Goal: Obtain resource: Download file/media

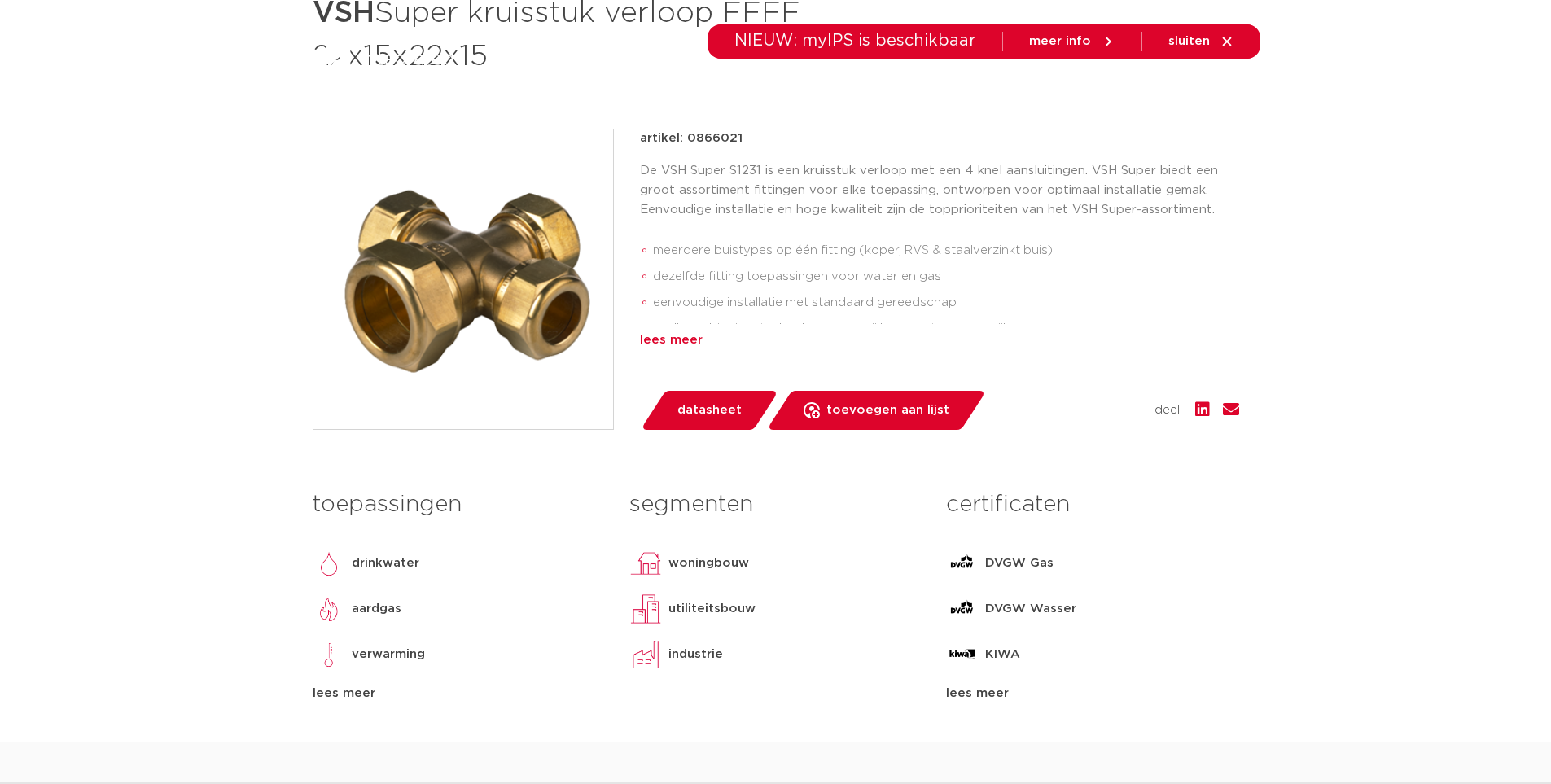
click at [655, 342] on div "lees meer" at bounding box center [939, 340] width 599 height 20
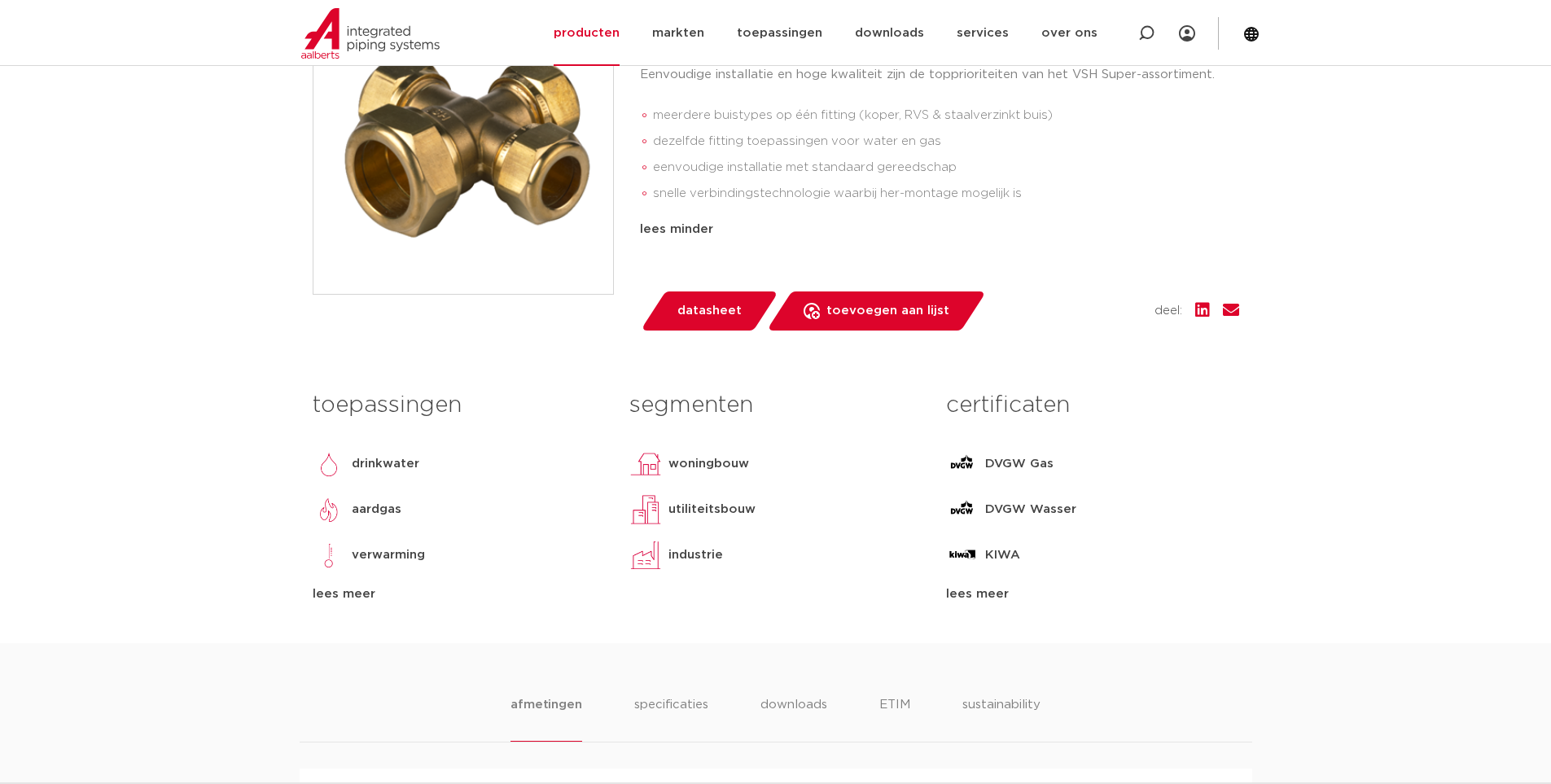
scroll to position [814, 0]
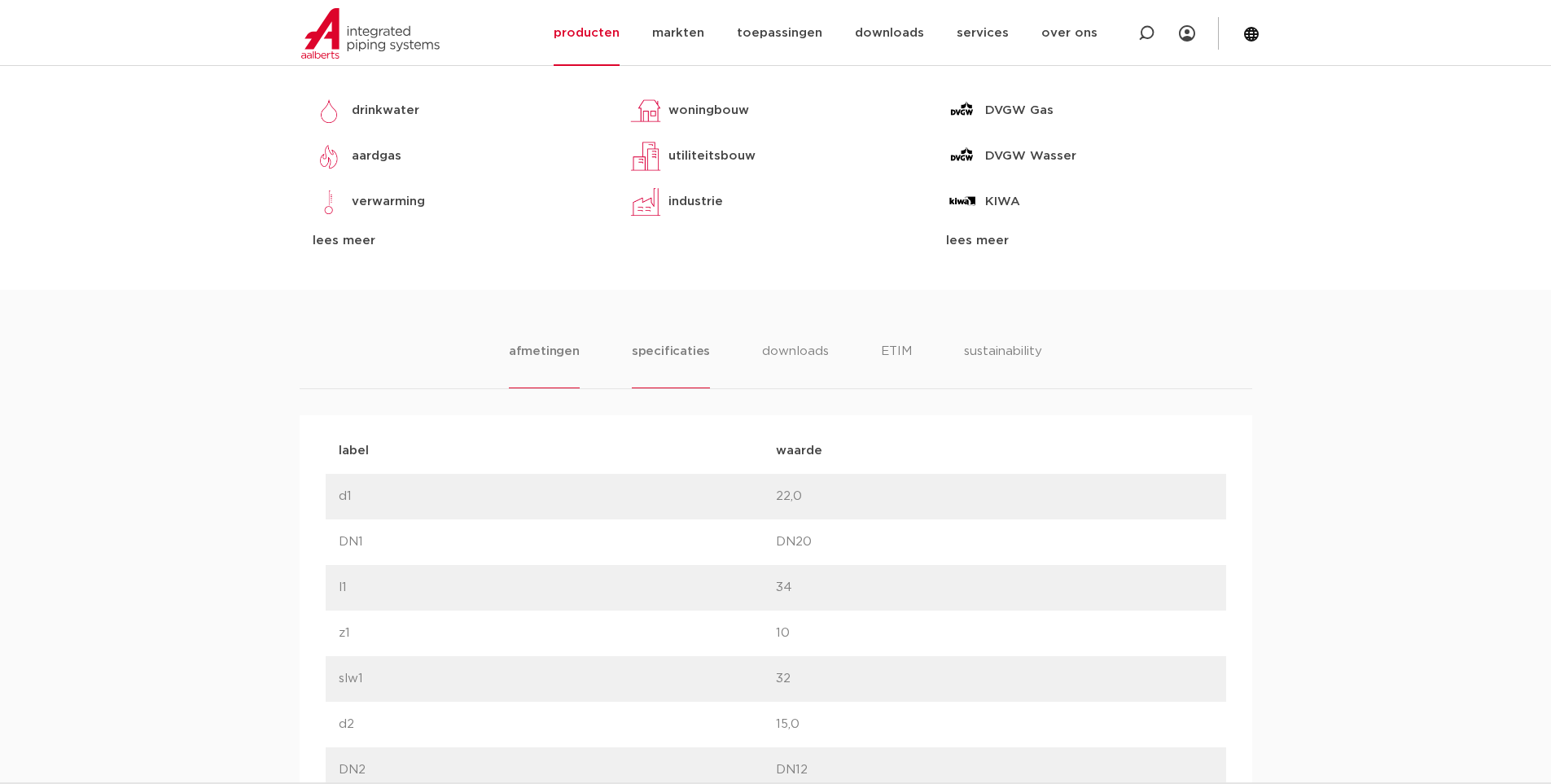
click at [684, 356] on li "specificaties" at bounding box center [670, 364] width 78 height 46
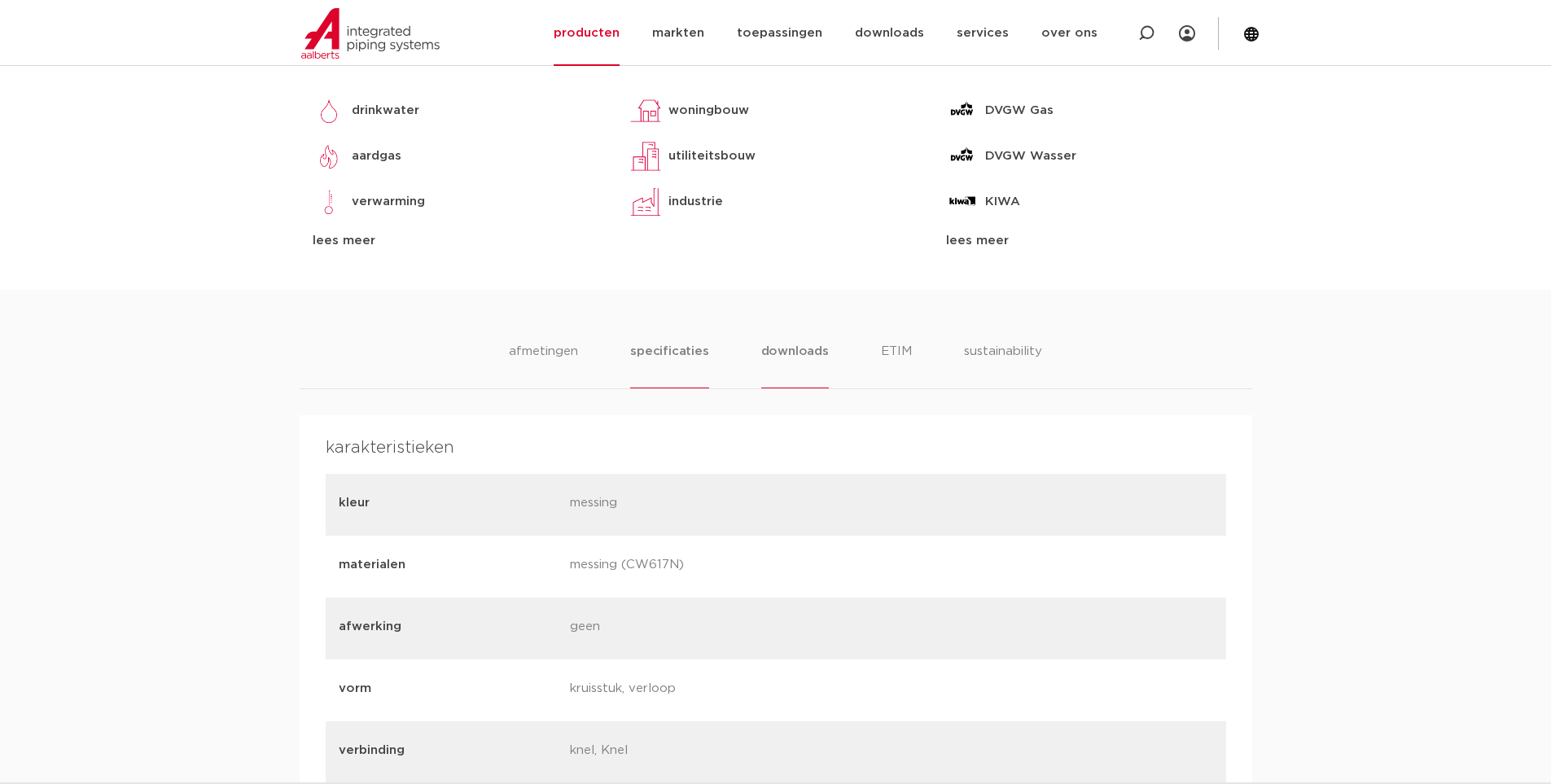
click at [762, 353] on li "downloads" at bounding box center [795, 364] width 68 height 46
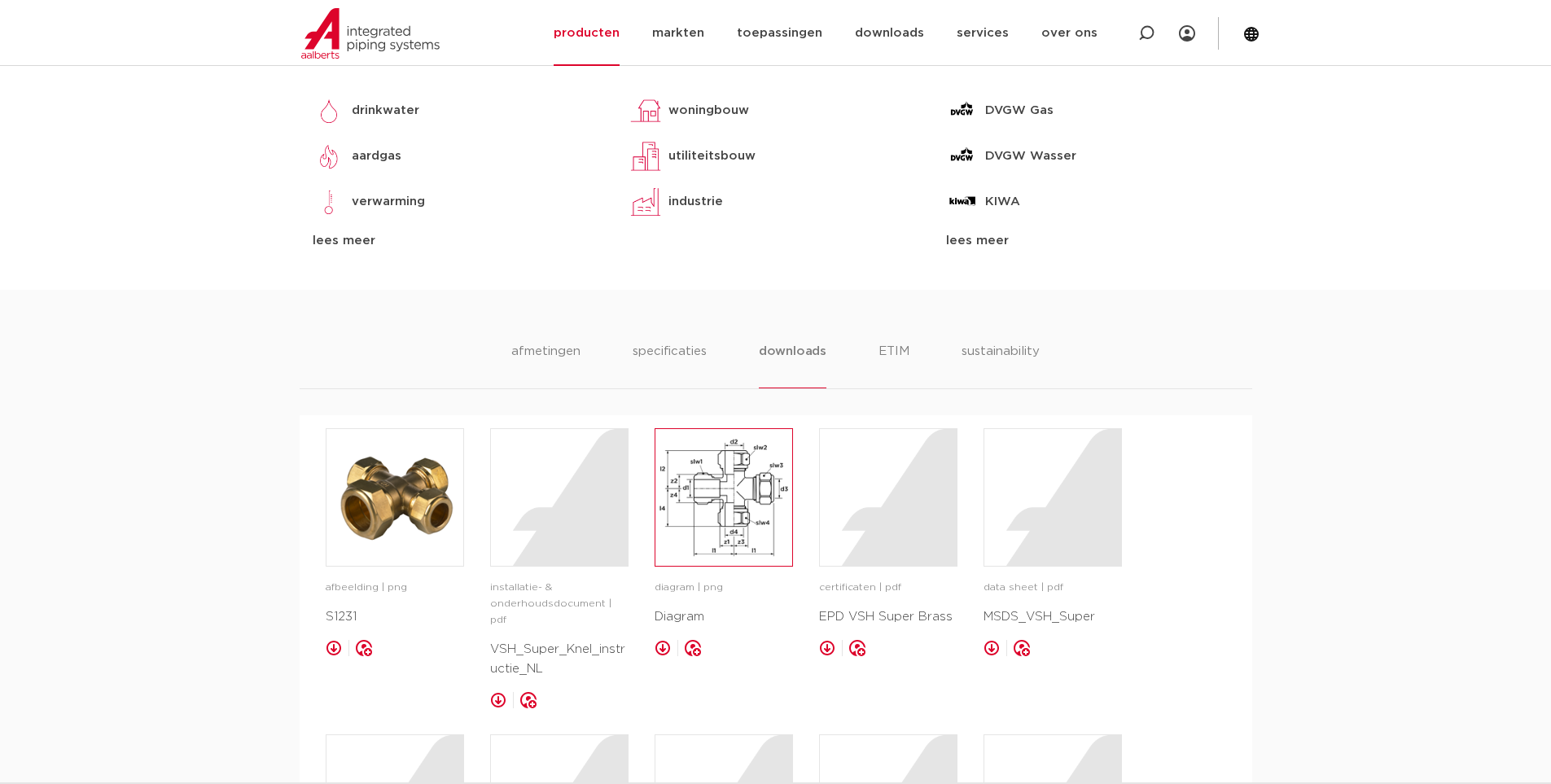
click at [712, 525] on img at bounding box center [723, 496] width 137 height 137
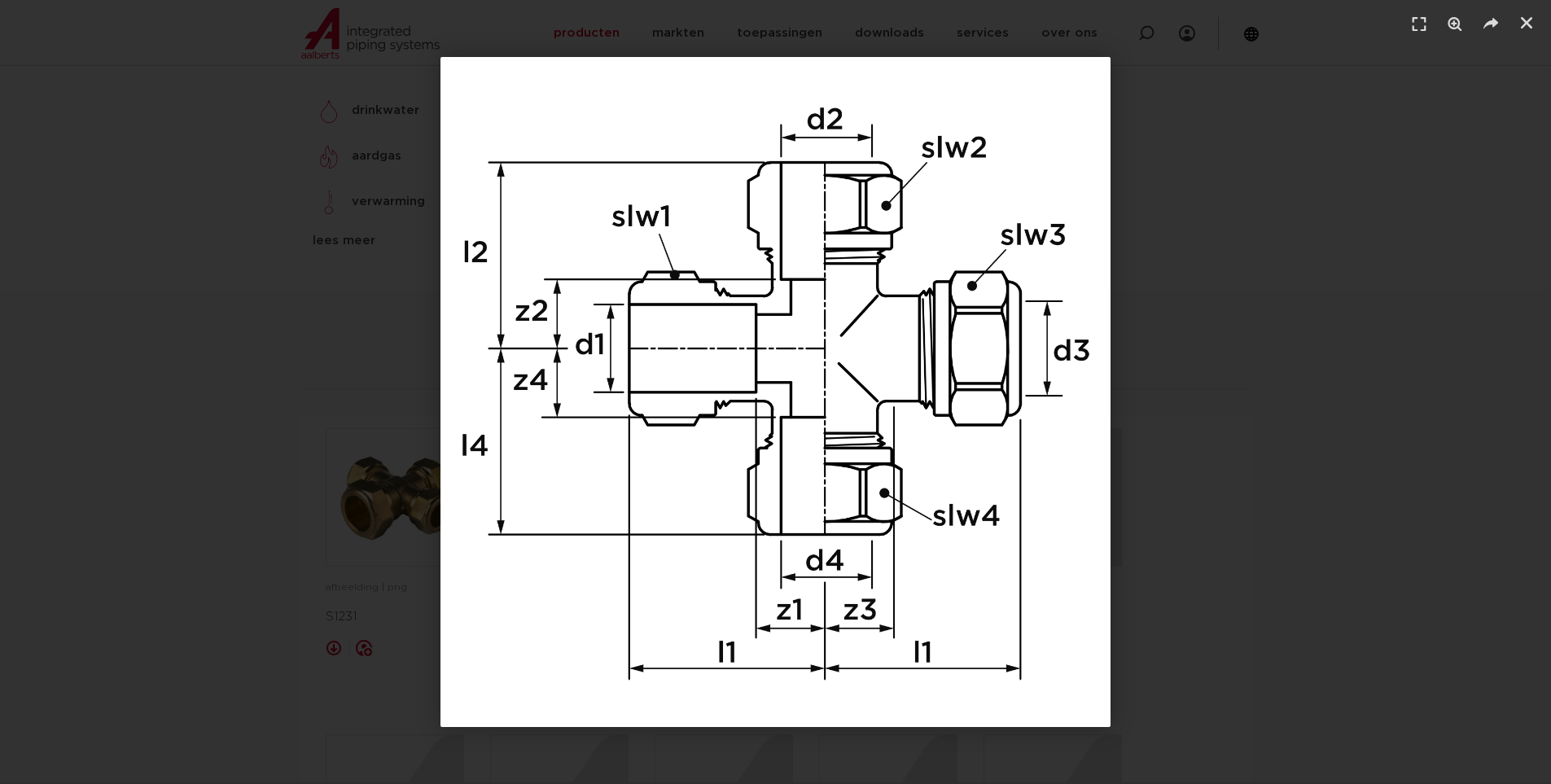
click at [163, 391] on div "1 / 1" at bounding box center [776, 392] width 1437 height 670
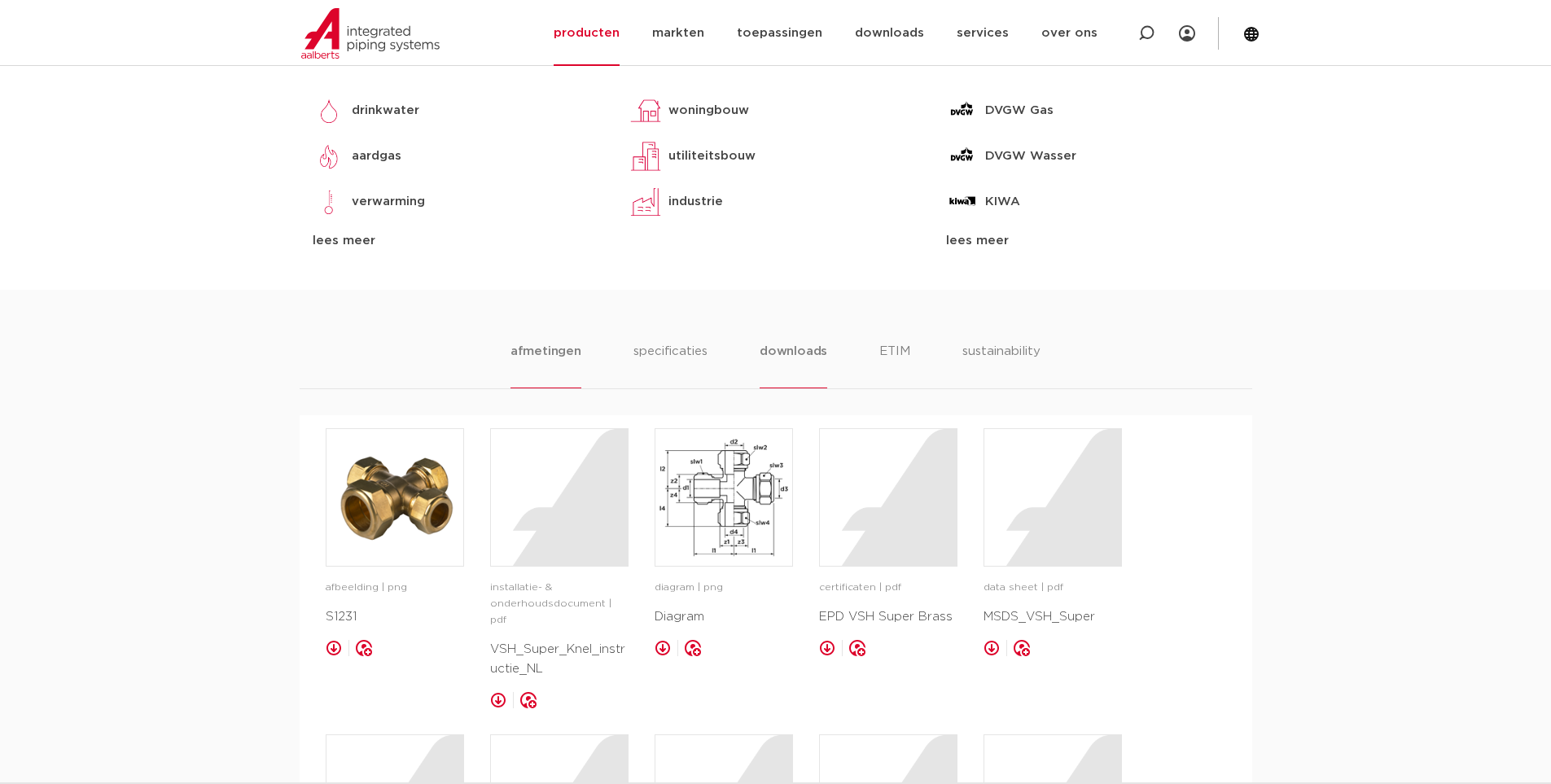
click at [564, 354] on li "afmetingen" at bounding box center [546, 364] width 71 height 46
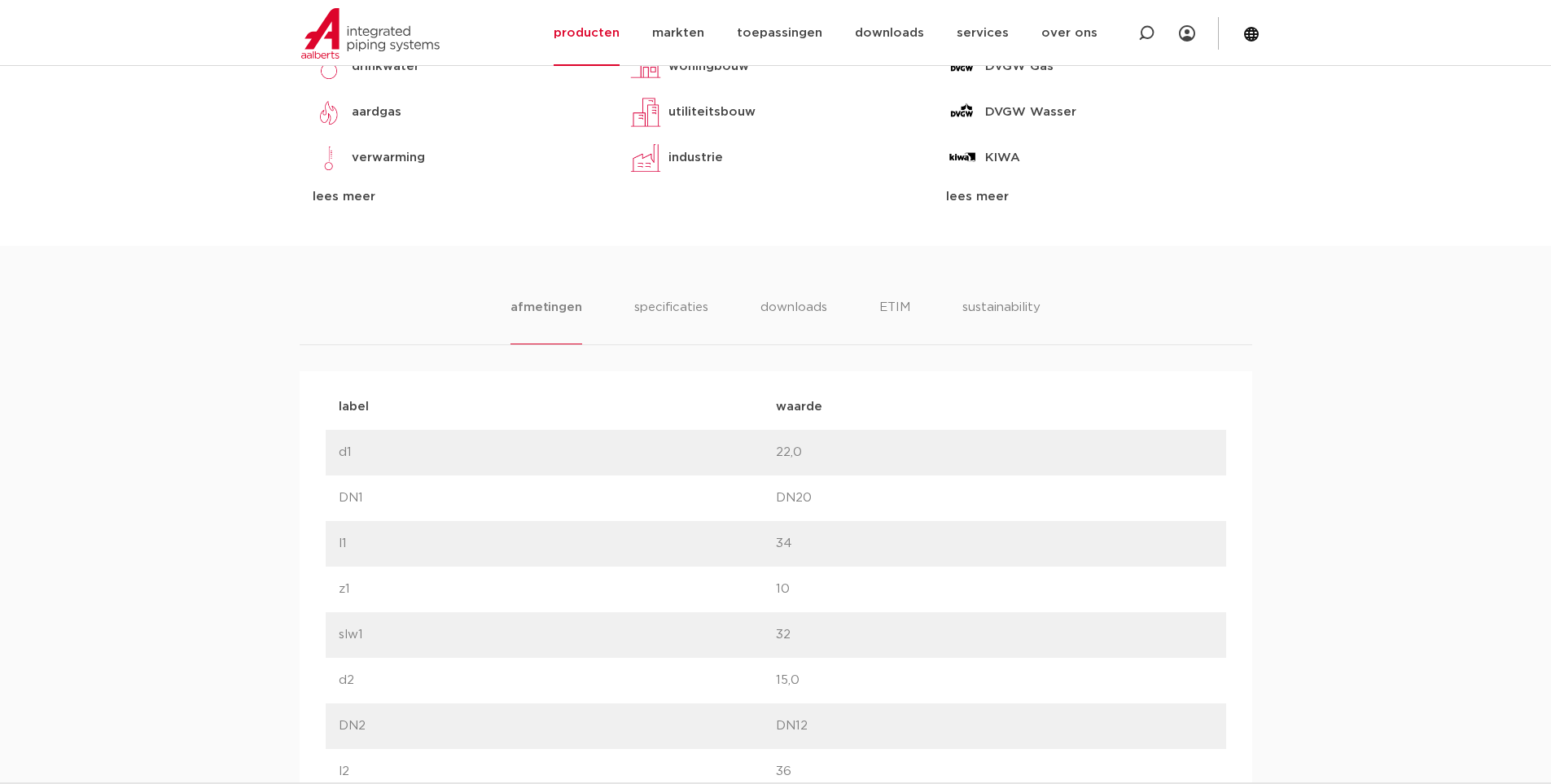
scroll to position [895, 0]
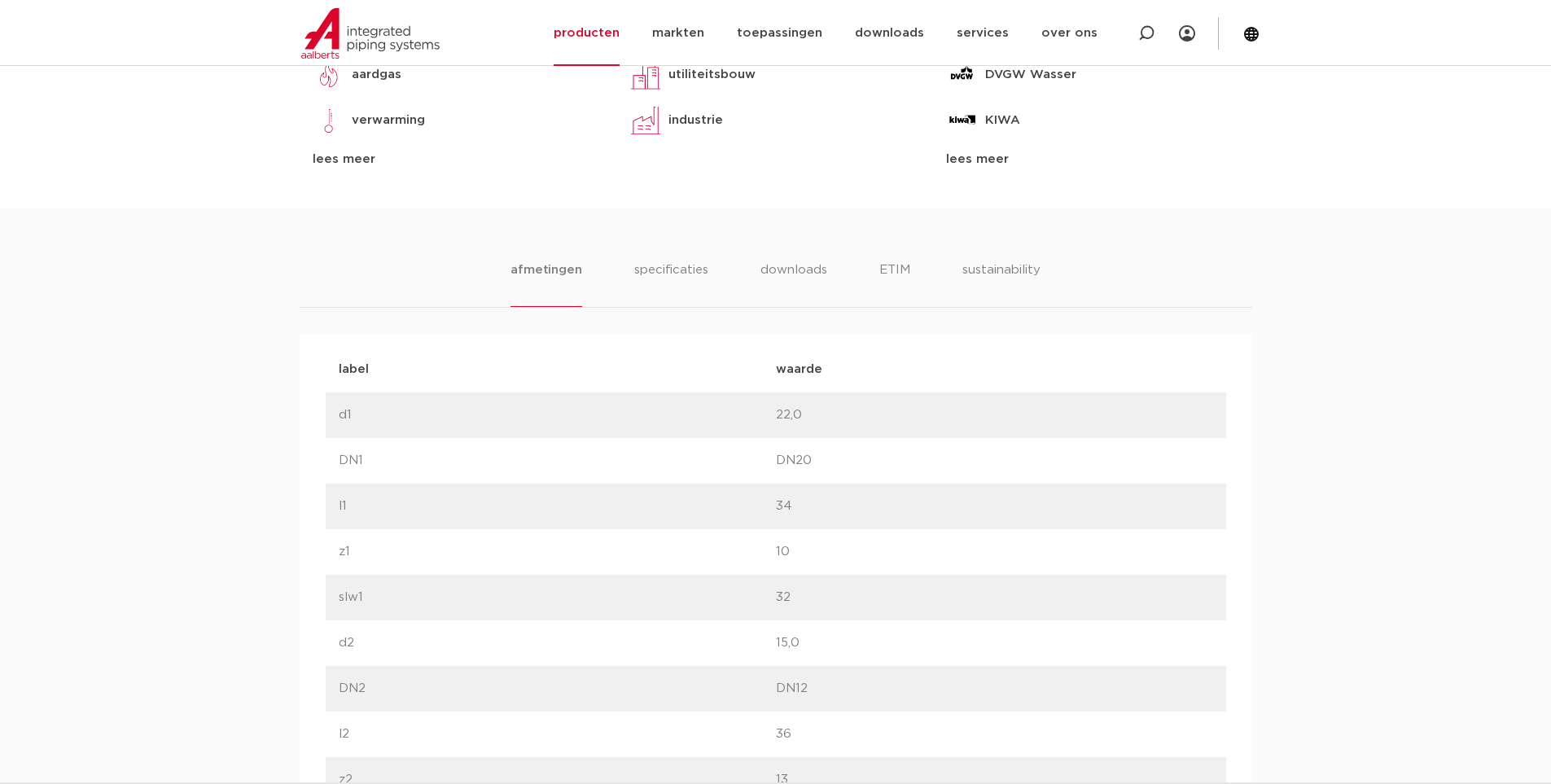
drag, startPoint x: 339, startPoint y: 639, endPoint x: 848, endPoint y: 625, distance: 509.2
click at [848, 625] on div "label d2 waarde 15,0" at bounding box center [776, 643] width 901 height 45
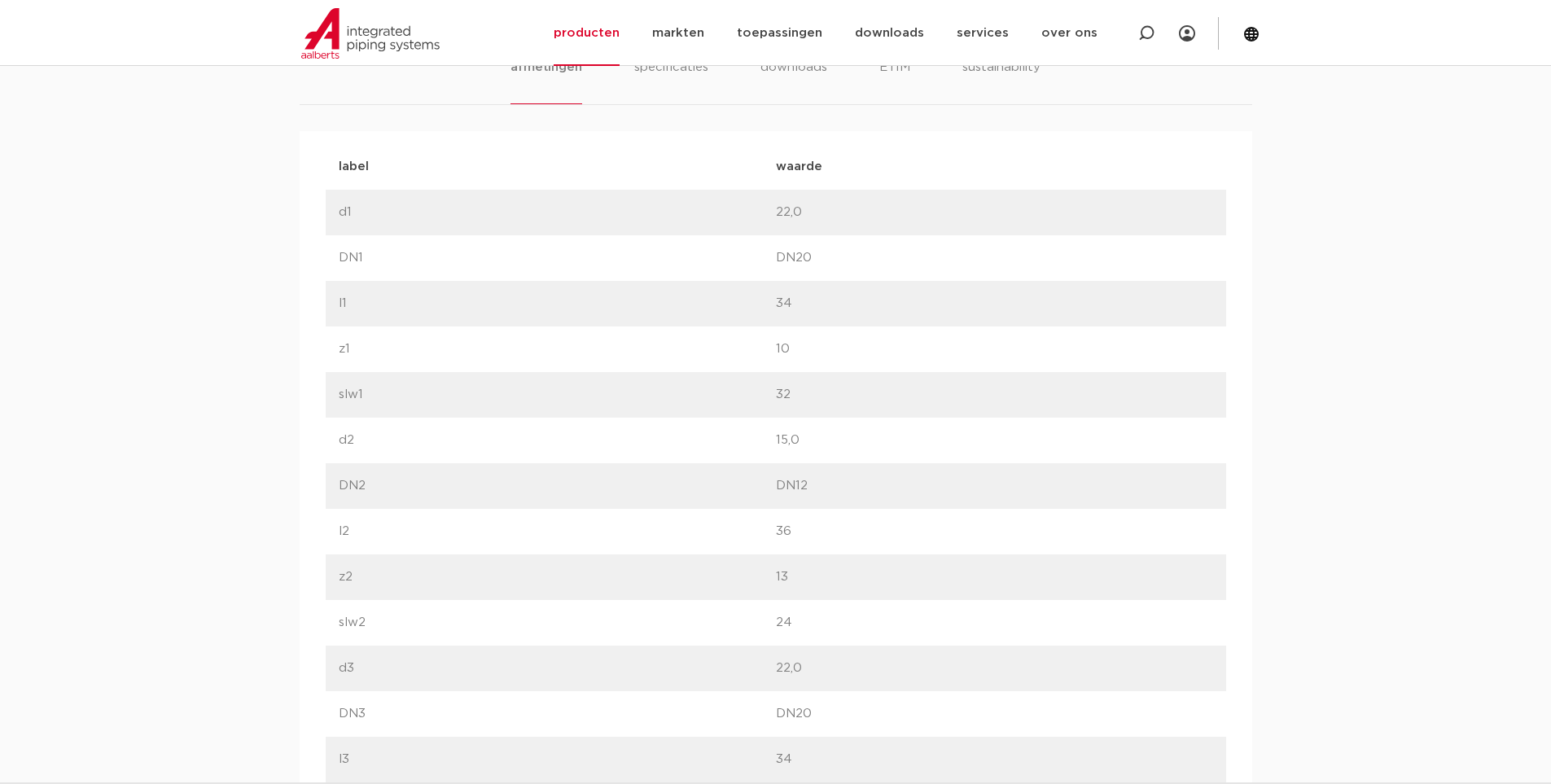
scroll to position [1140, 0]
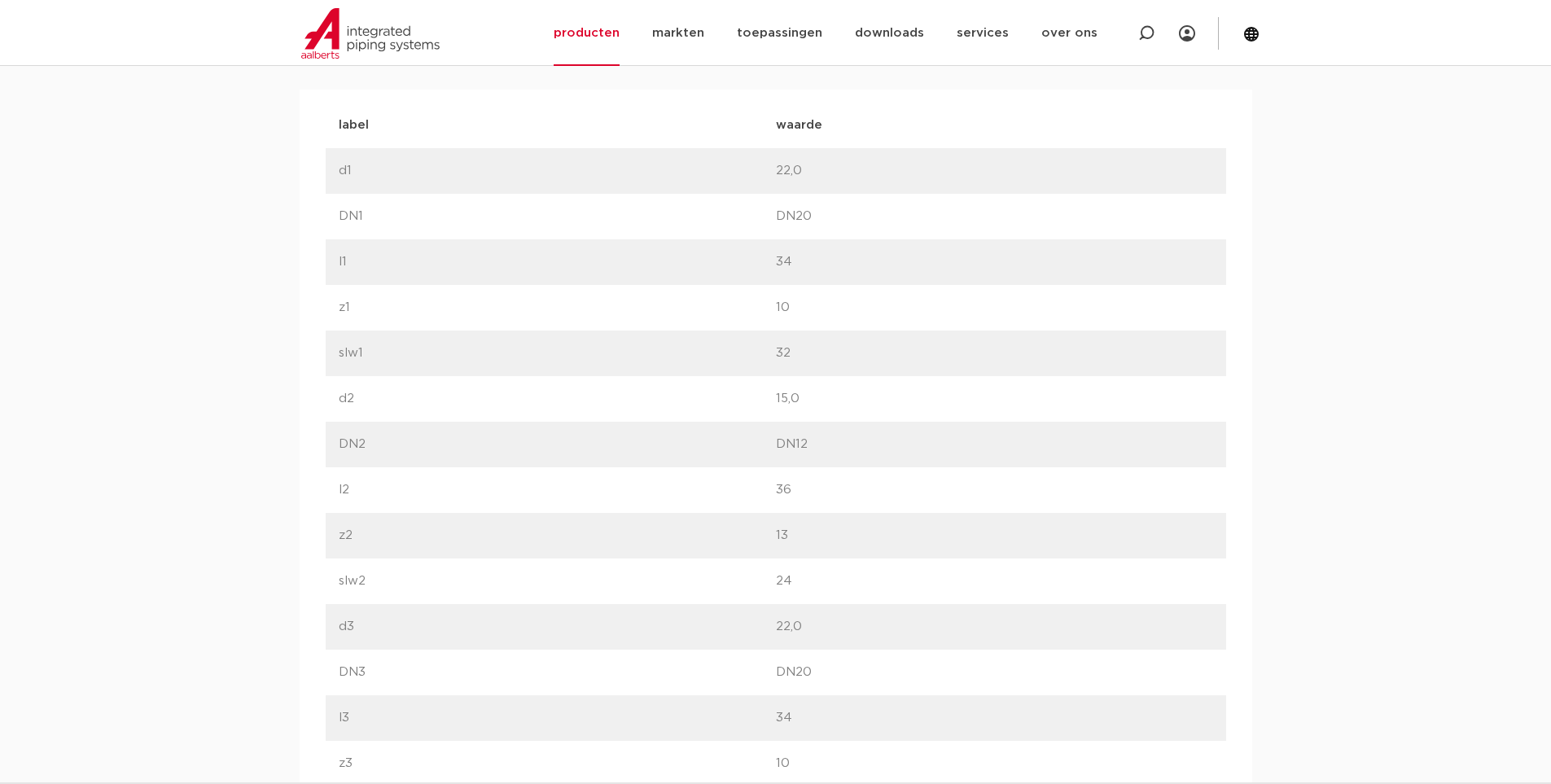
drag, startPoint x: 797, startPoint y: 630, endPoint x: 814, endPoint y: 634, distance: 17.5
click at [814, 634] on div "label d3 waarde 22,0" at bounding box center [776, 626] width 901 height 45
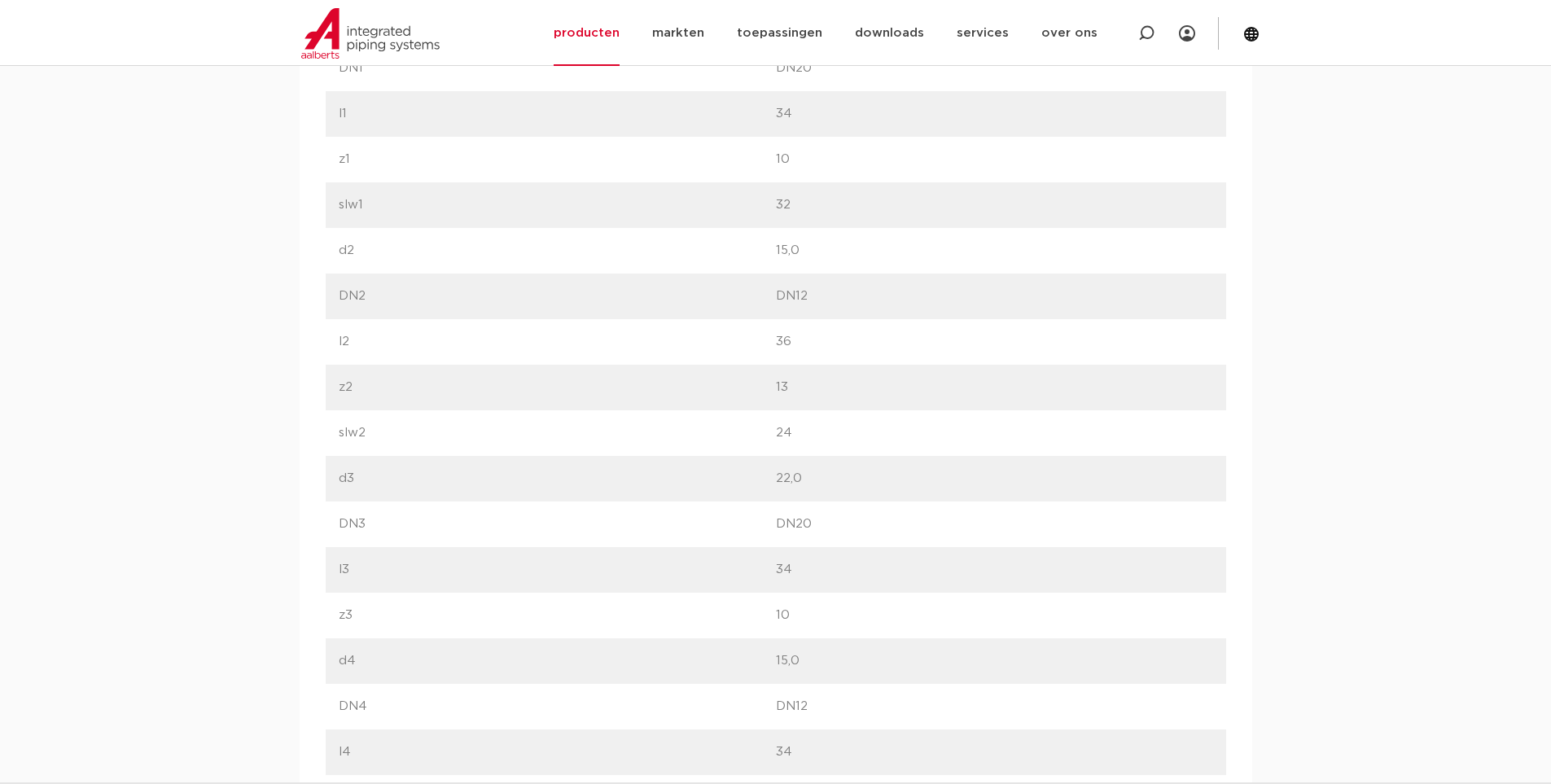
scroll to position [1302, 0]
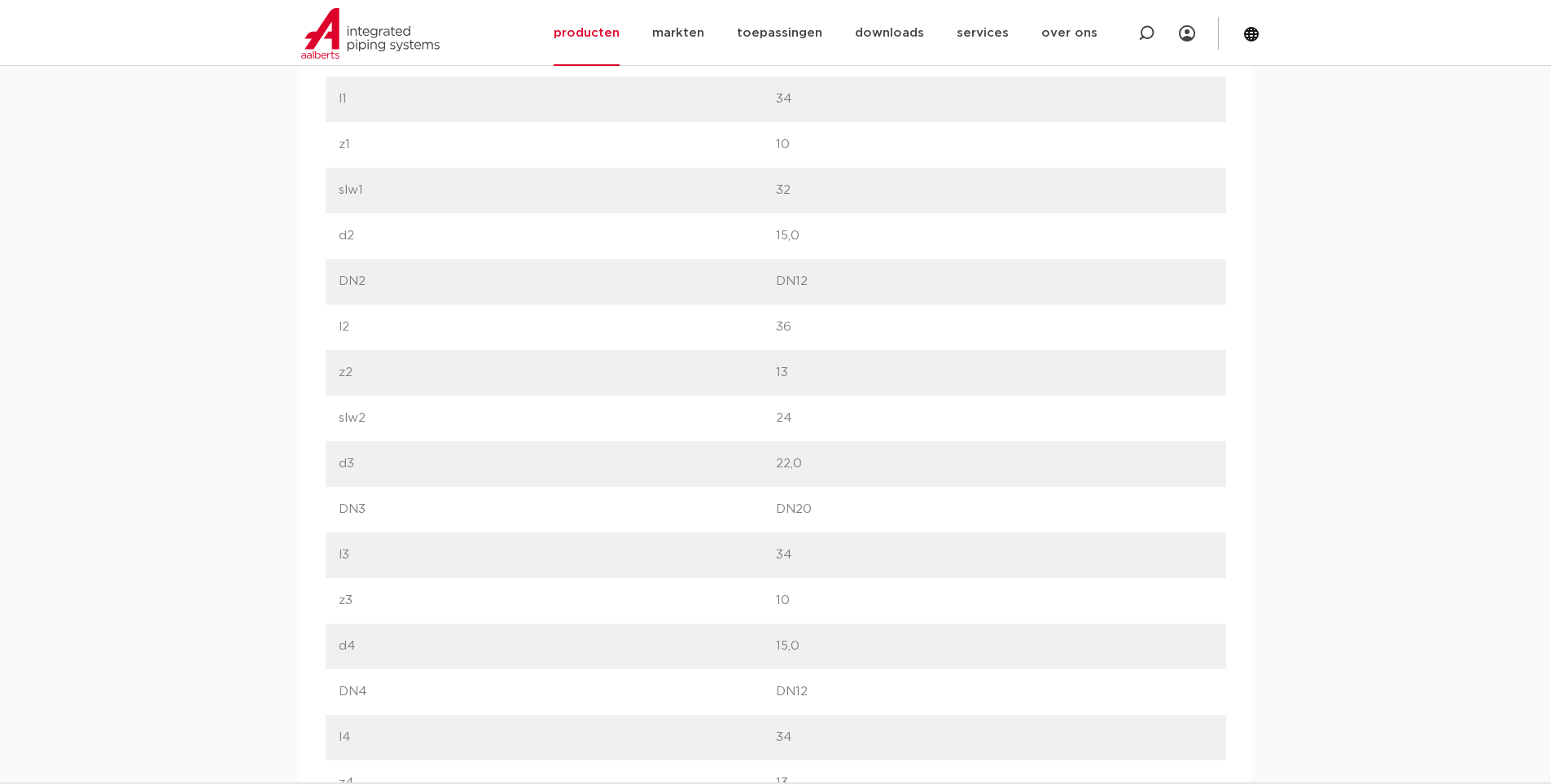
drag, startPoint x: 355, startPoint y: 663, endPoint x: 691, endPoint y: 677, distance: 336.3
click at [691, 677] on div "label waarde label d1 waarde 22,0" at bounding box center [776, 646] width 901 height 1412
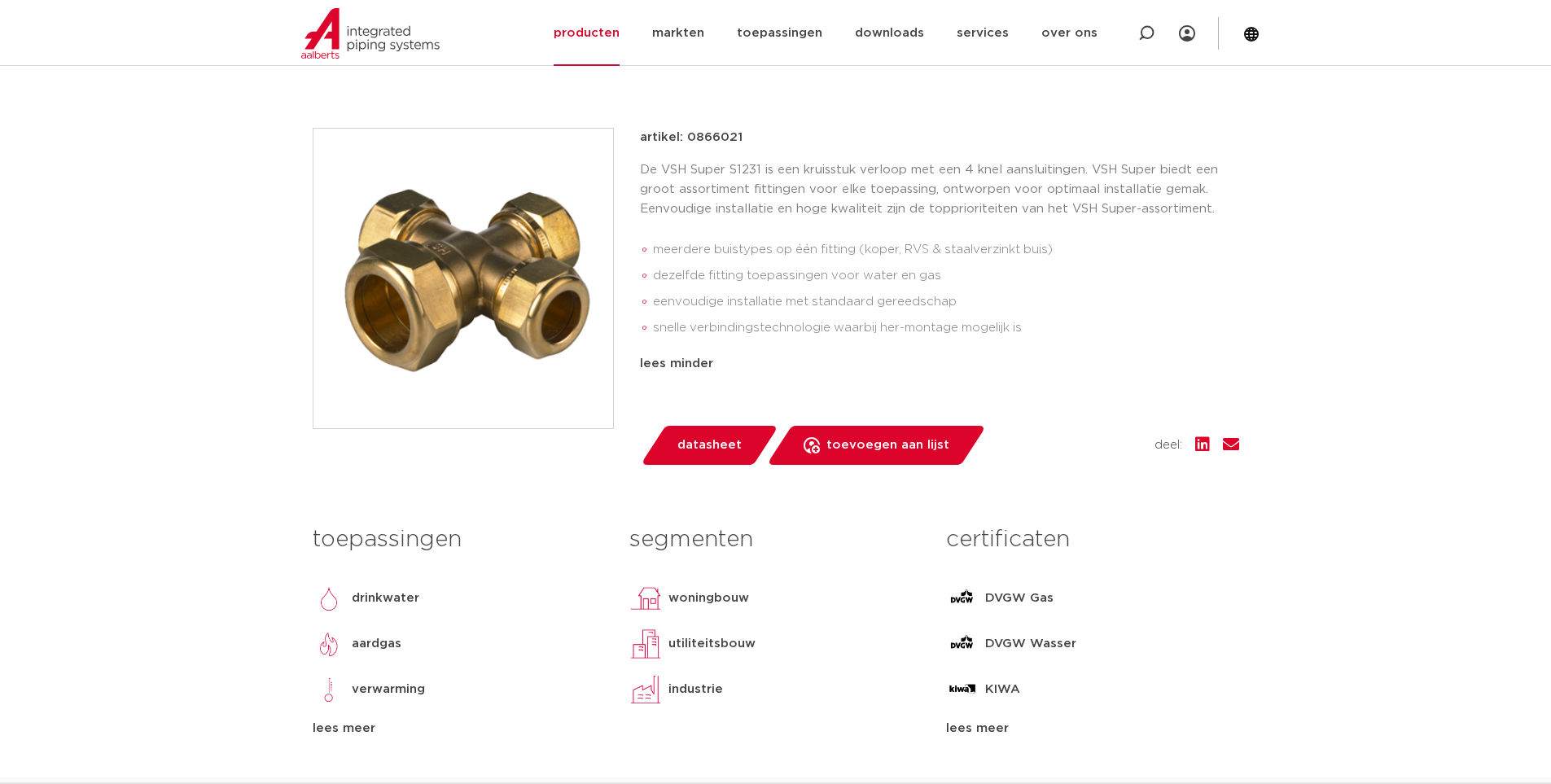
scroll to position [0, 0]
